Goal: Transaction & Acquisition: Download file/media

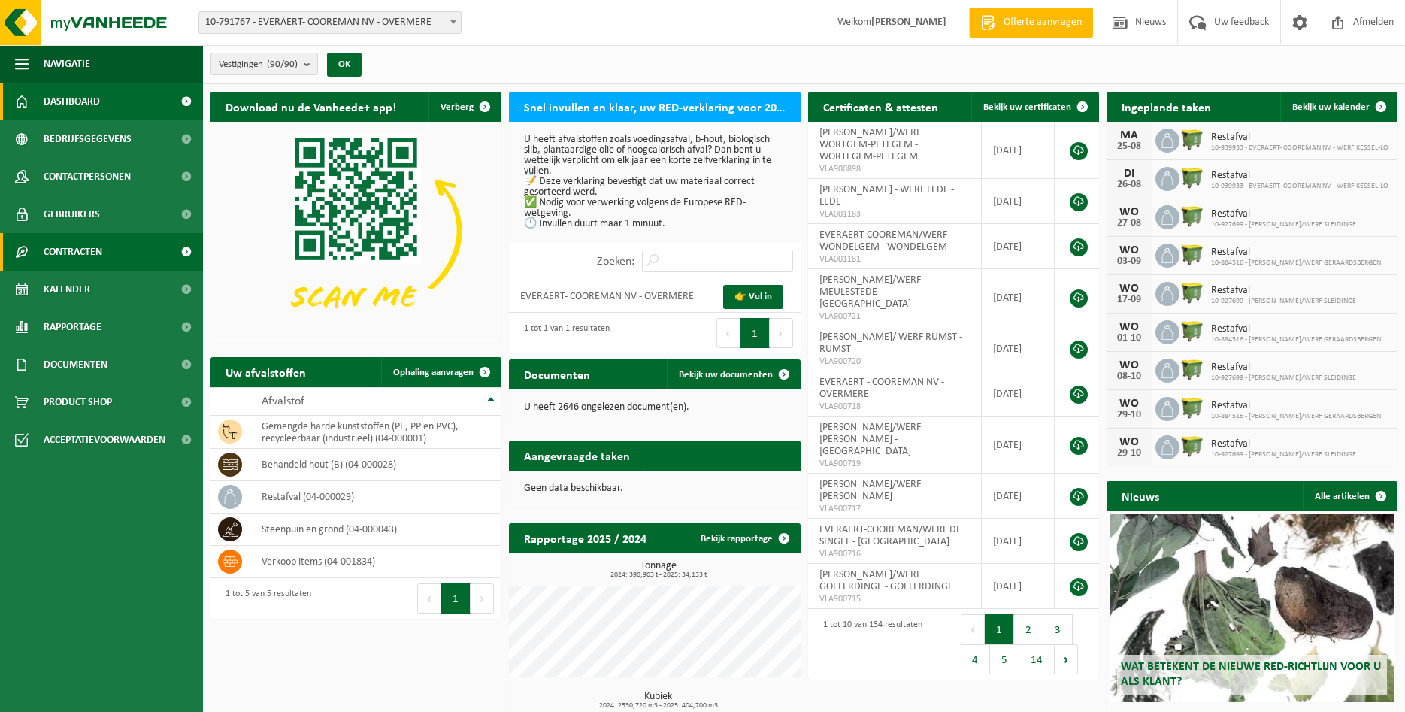
click at [41, 259] on link "Contracten" at bounding box center [101, 252] width 203 height 38
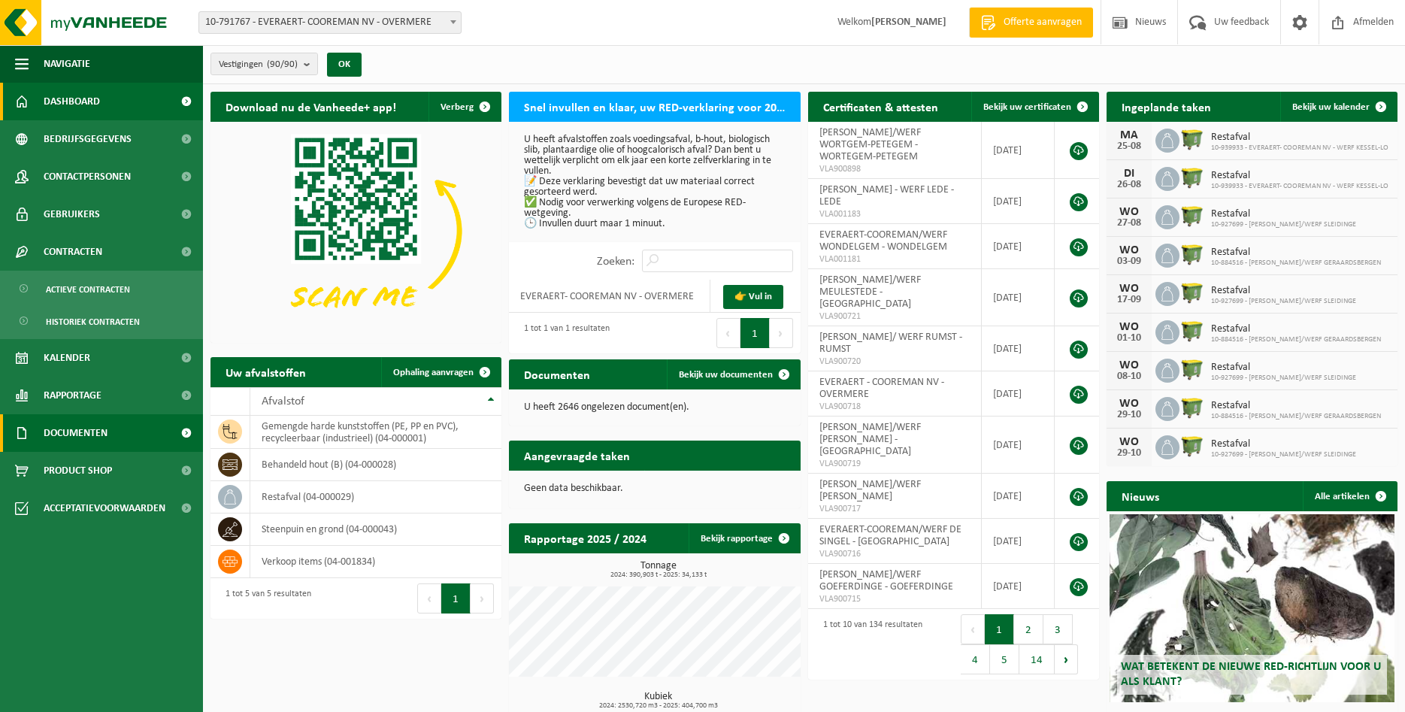
click at [72, 438] on span "Documenten" at bounding box center [76, 433] width 64 height 38
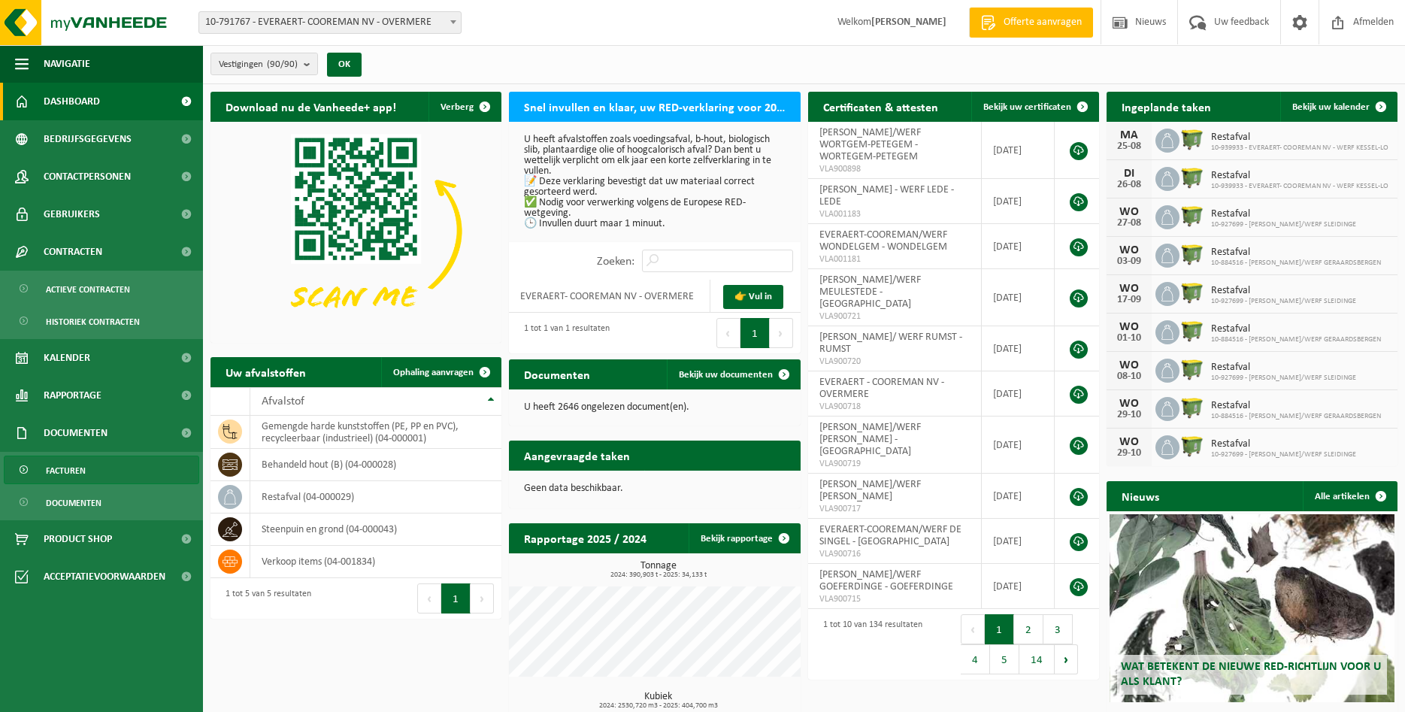
click at [76, 462] on span "Facturen" at bounding box center [66, 470] width 40 height 29
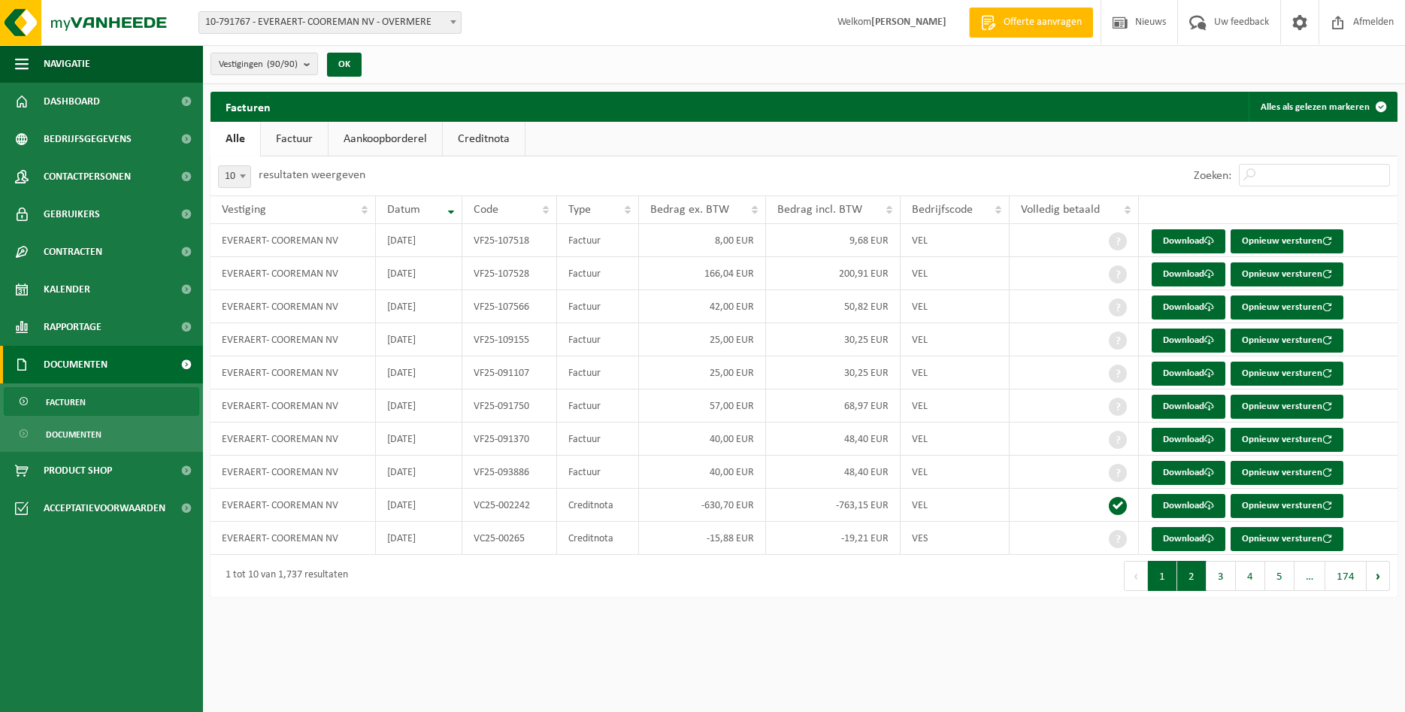
click at [1193, 572] on button "2" at bounding box center [1192, 576] width 29 height 30
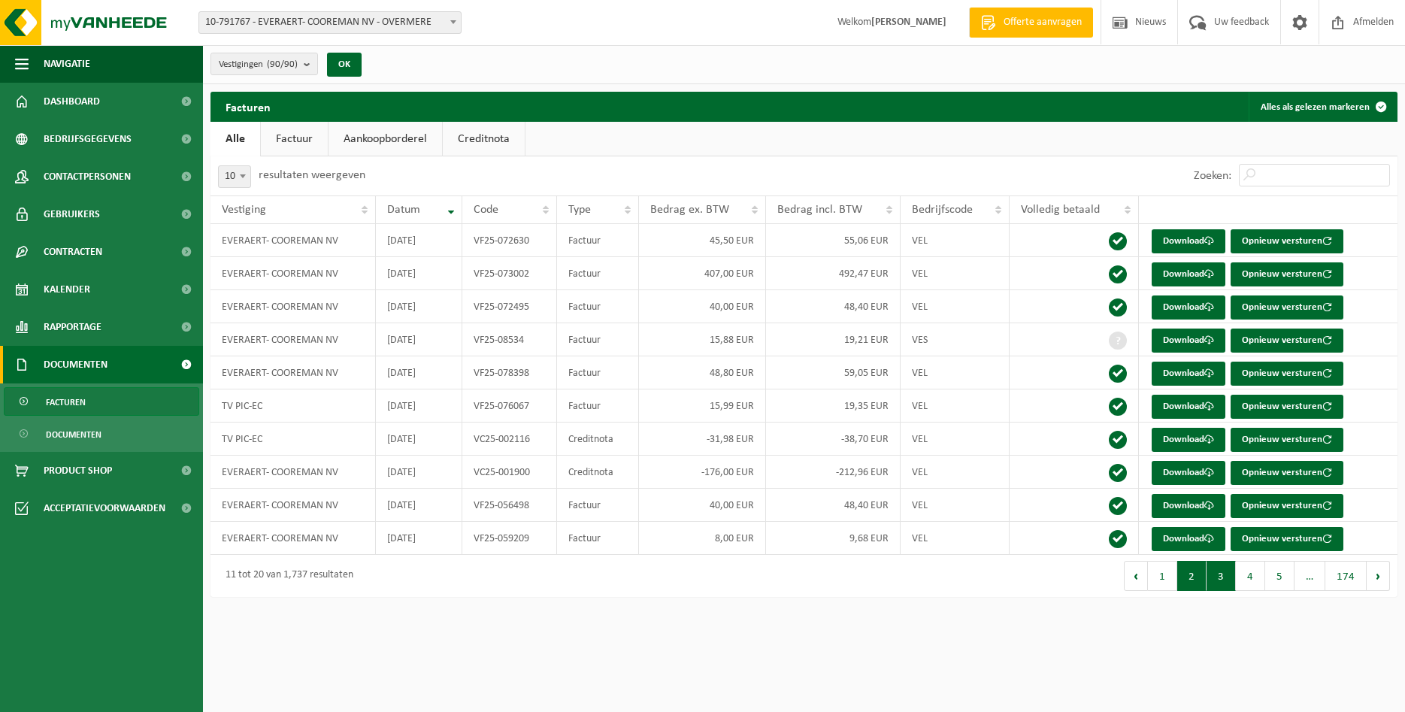
click at [1216, 580] on button "3" at bounding box center [1221, 576] width 29 height 30
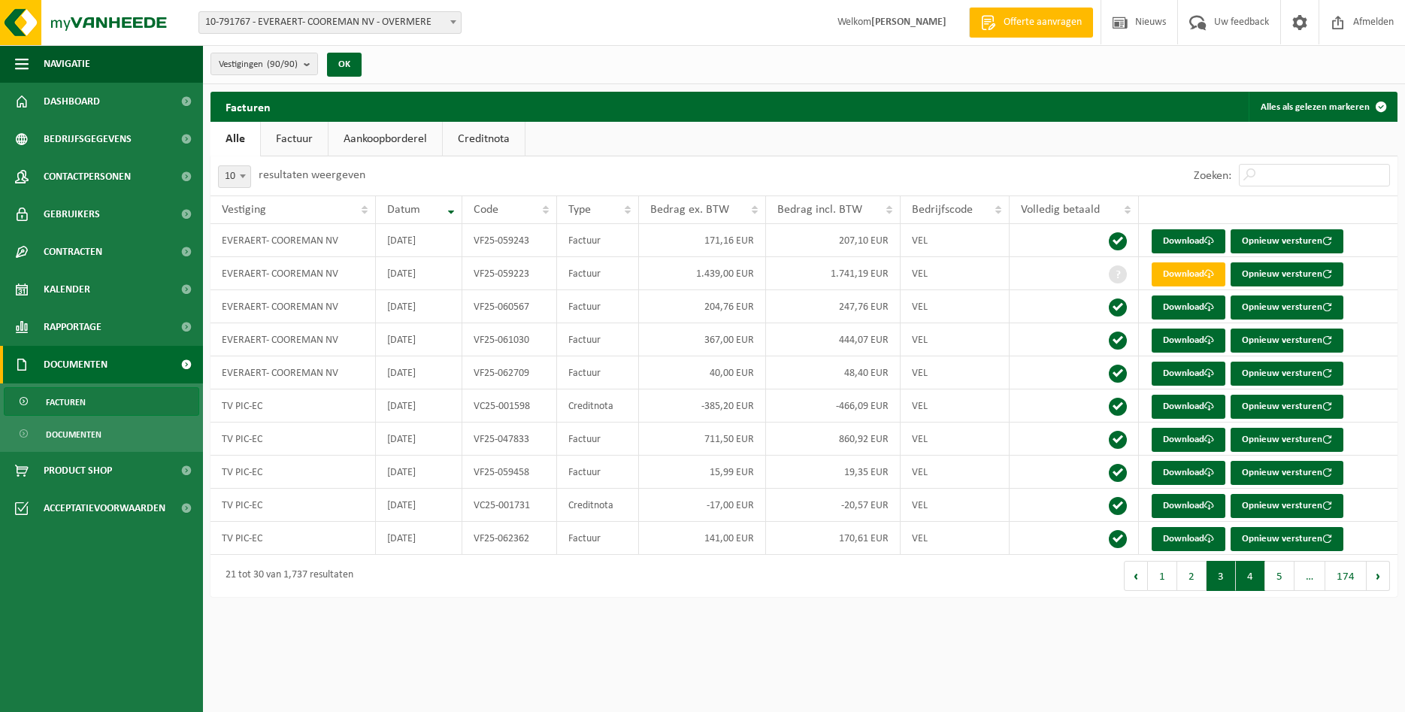
click at [1248, 586] on button "4" at bounding box center [1250, 576] width 29 height 30
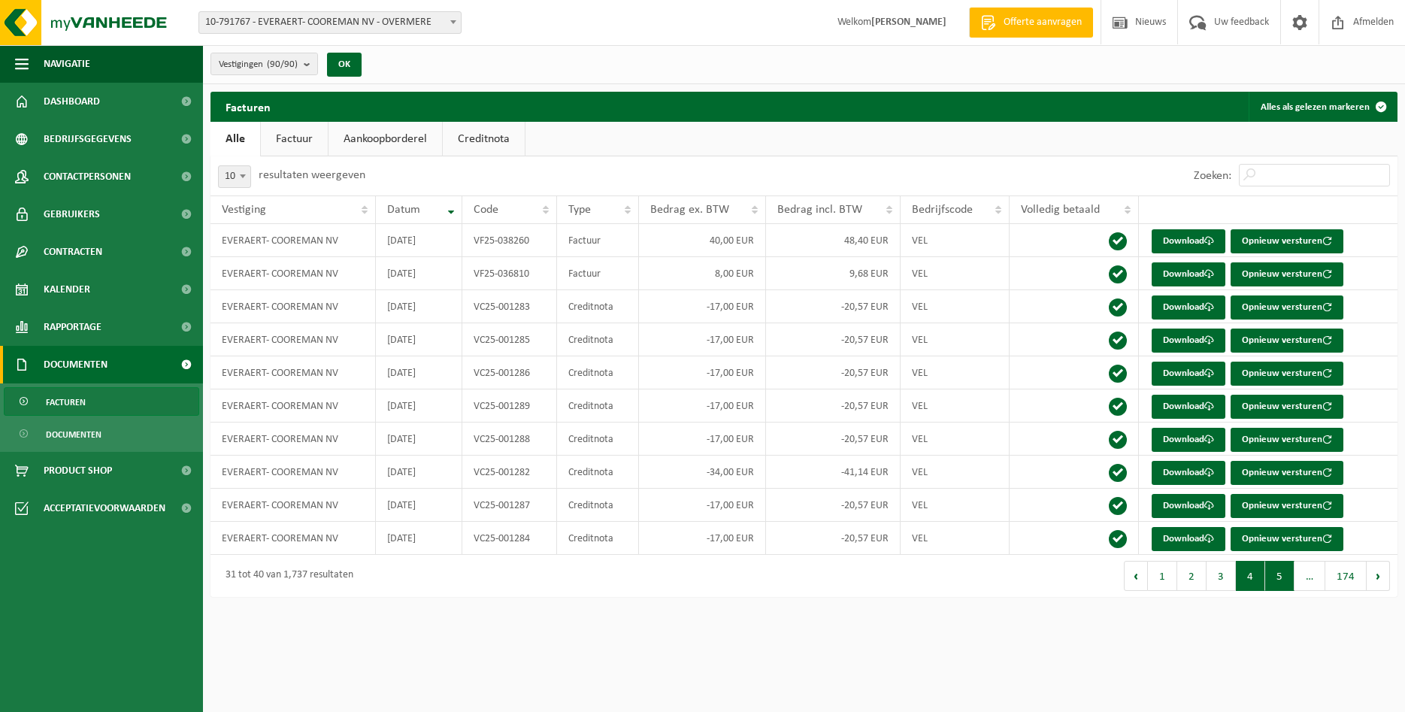
click at [1269, 585] on button "5" at bounding box center [1280, 576] width 29 height 30
click at [1285, 587] on button "6" at bounding box center [1280, 576] width 29 height 30
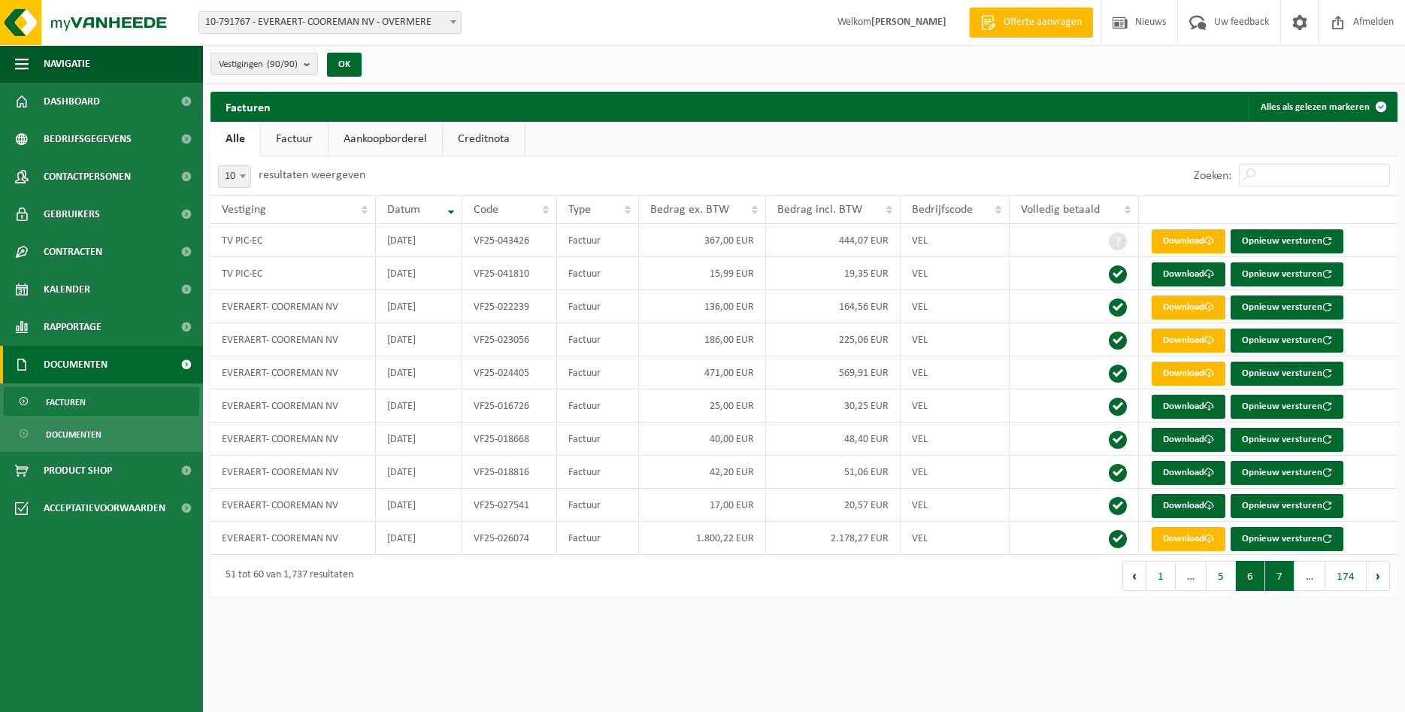
click at [1277, 584] on button "7" at bounding box center [1280, 576] width 29 height 30
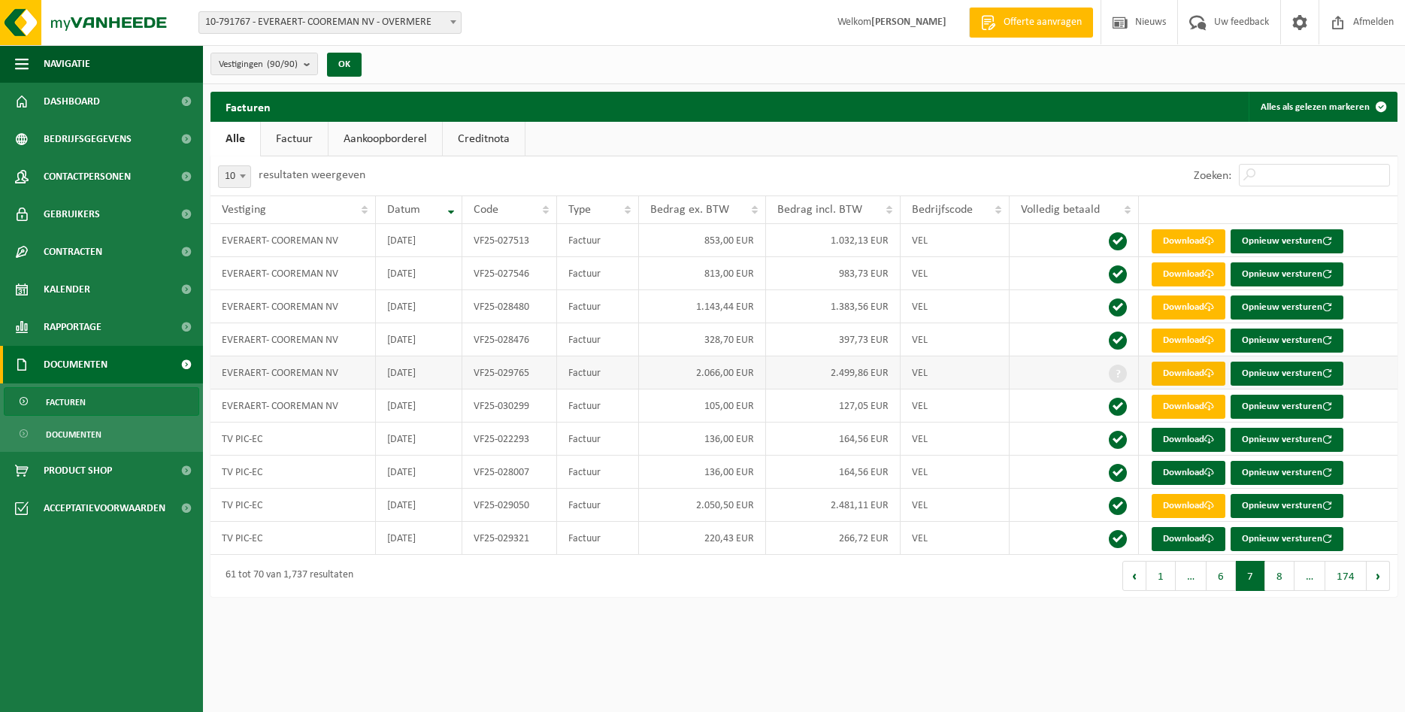
click at [1196, 371] on link "Download" at bounding box center [1189, 374] width 74 height 24
